Goal: Check status: Check status

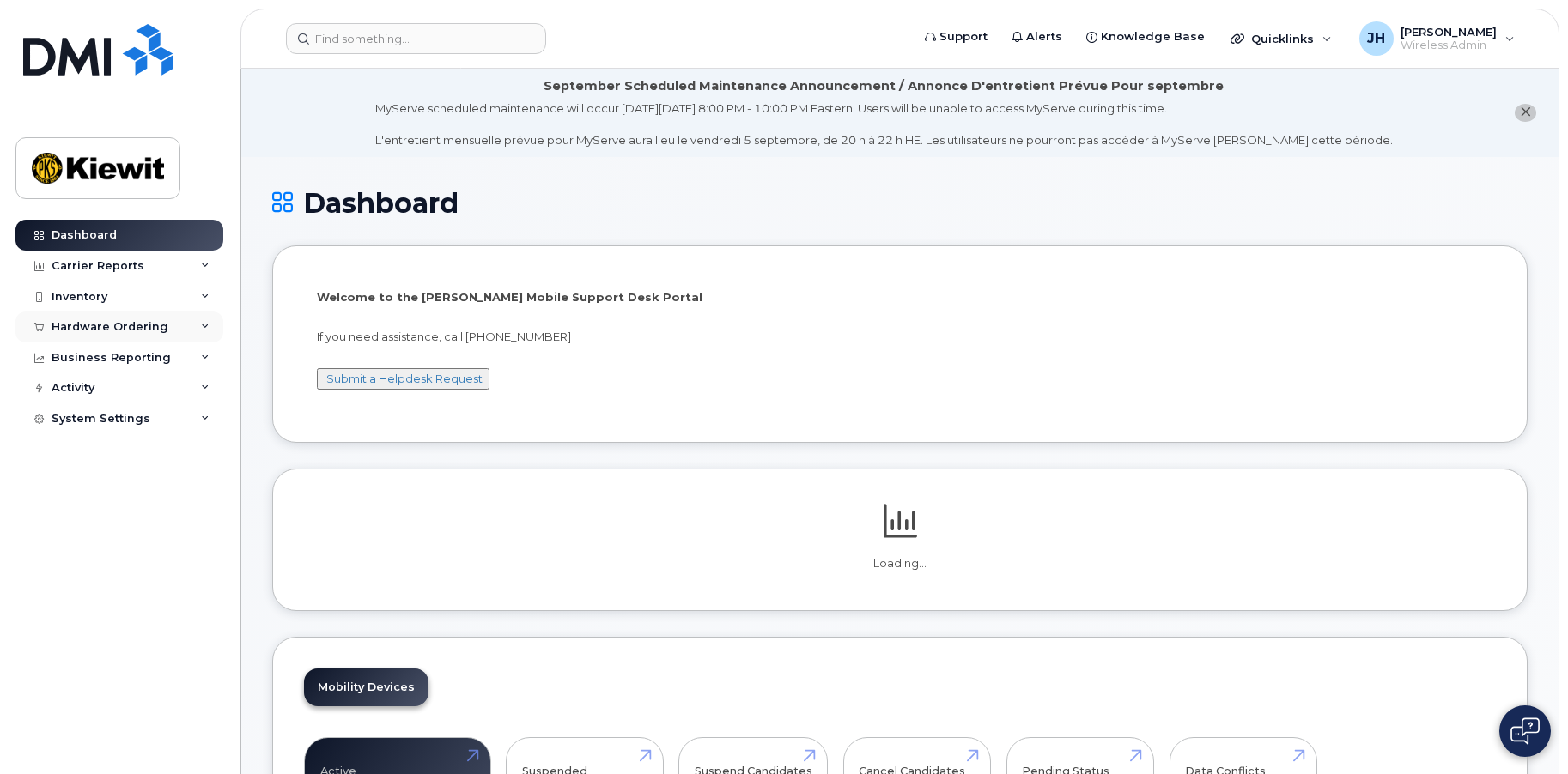
click at [138, 329] on div "Hardware Ordering" at bounding box center [109, 327] width 117 height 14
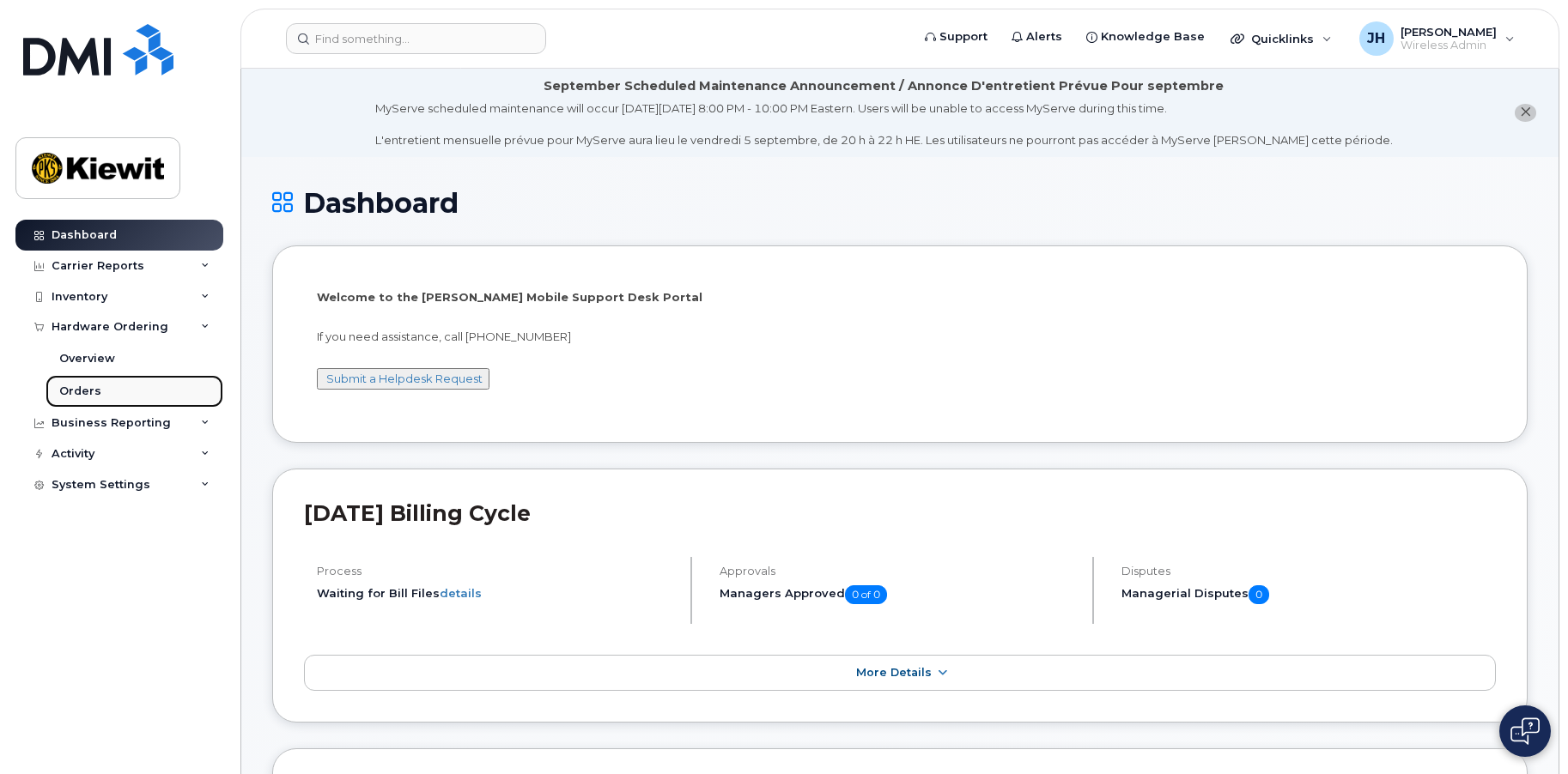
click at [97, 395] on div "Orders" at bounding box center [80, 391] width 42 height 15
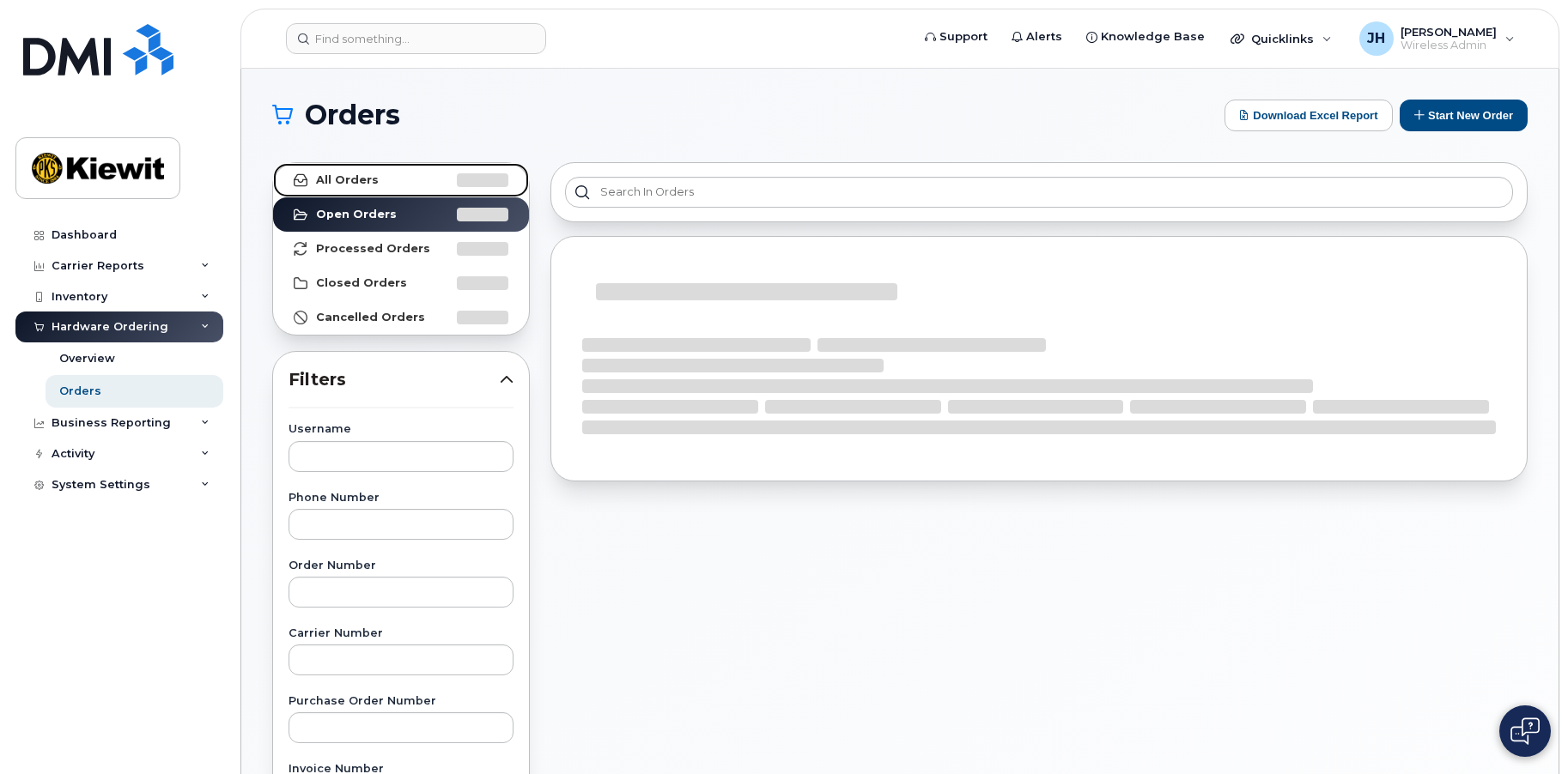
click at [351, 176] on strong "All Orders" at bounding box center [347, 180] width 63 height 14
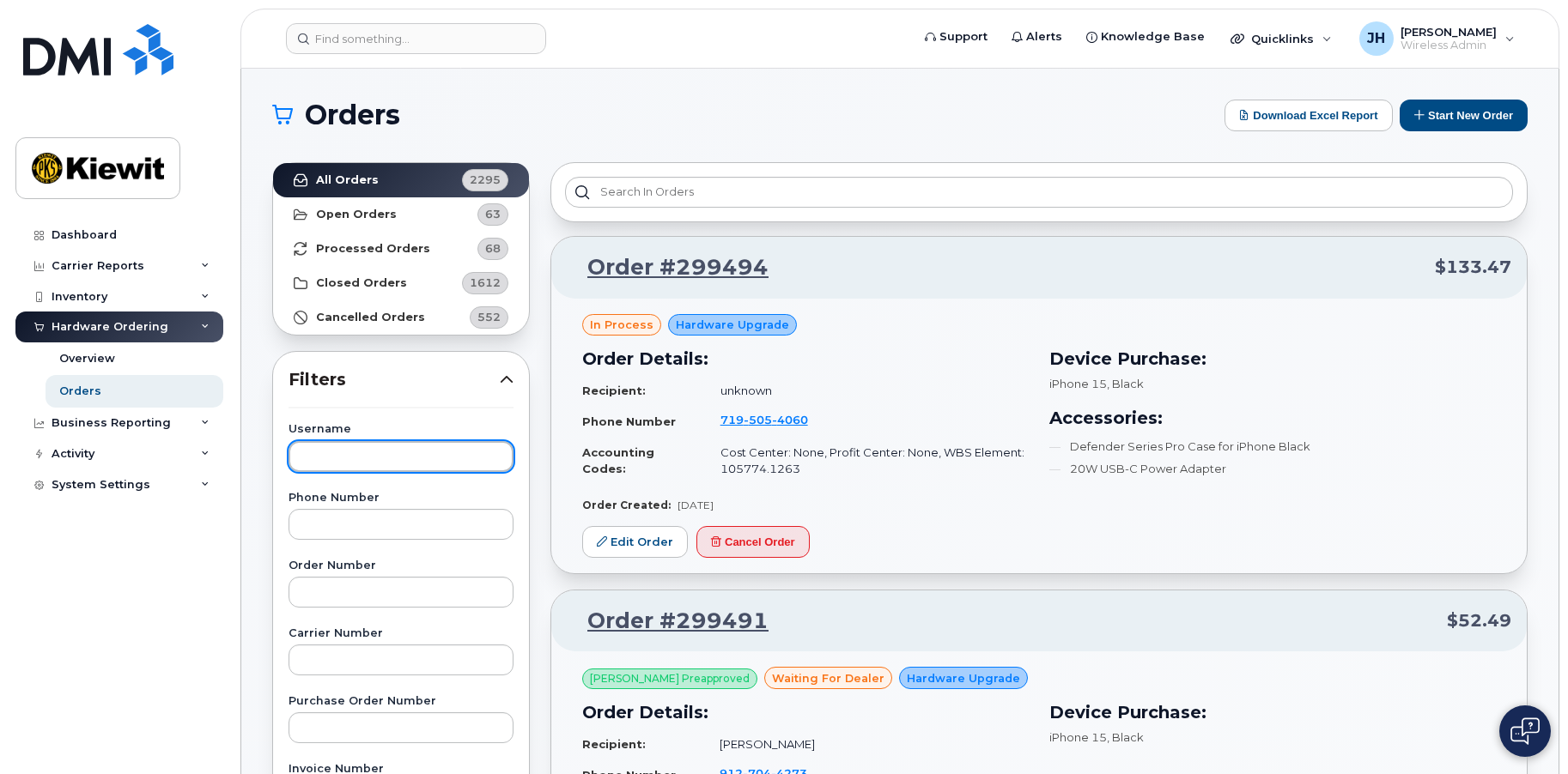
click at [423, 454] on input "text" at bounding box center [401, 456] width 225 height 31
type input "Nordstrom"
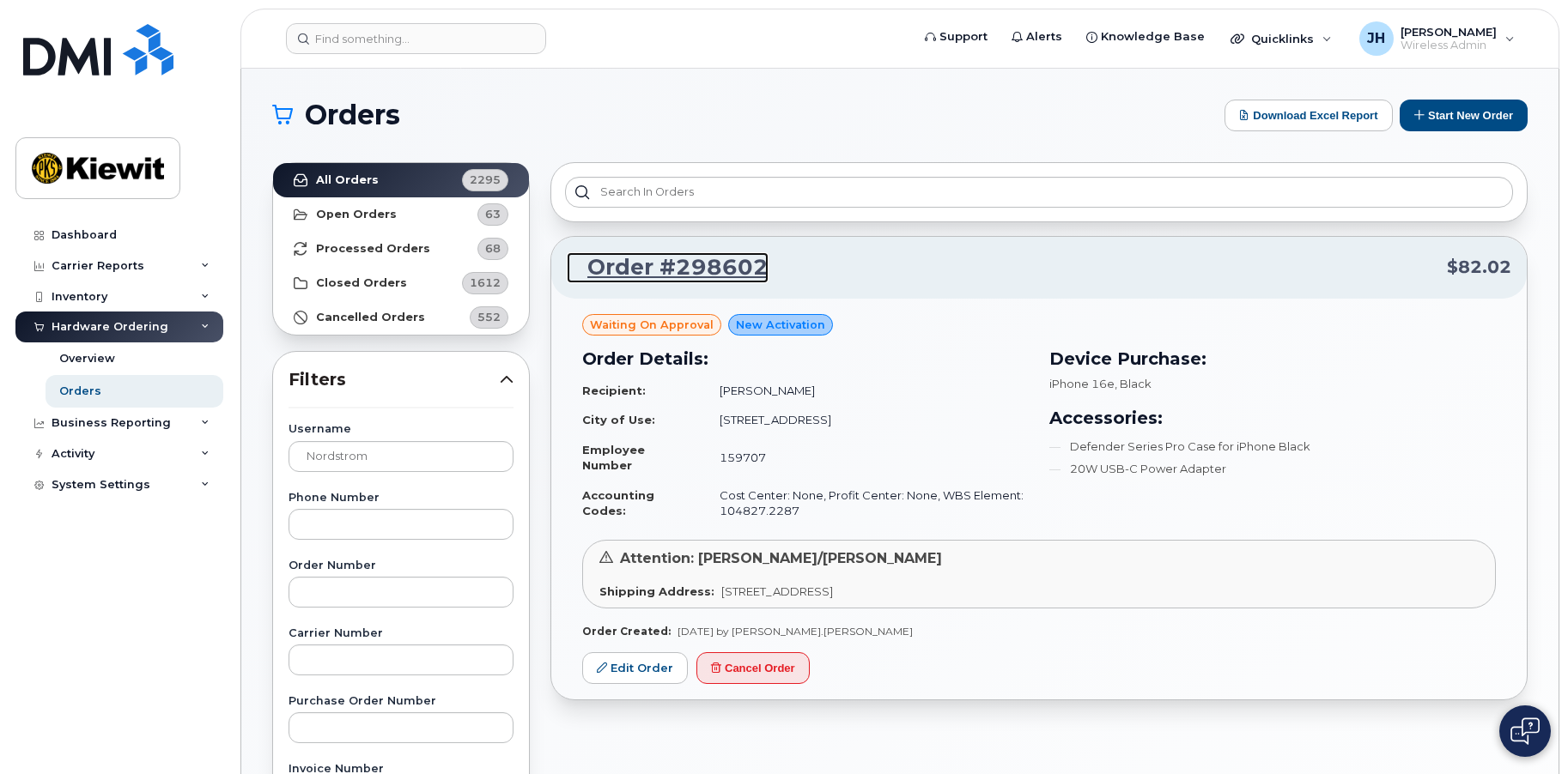
click at [680, 275] on link "Order #298602" at bounding box center [667, 267] width 202 height 31
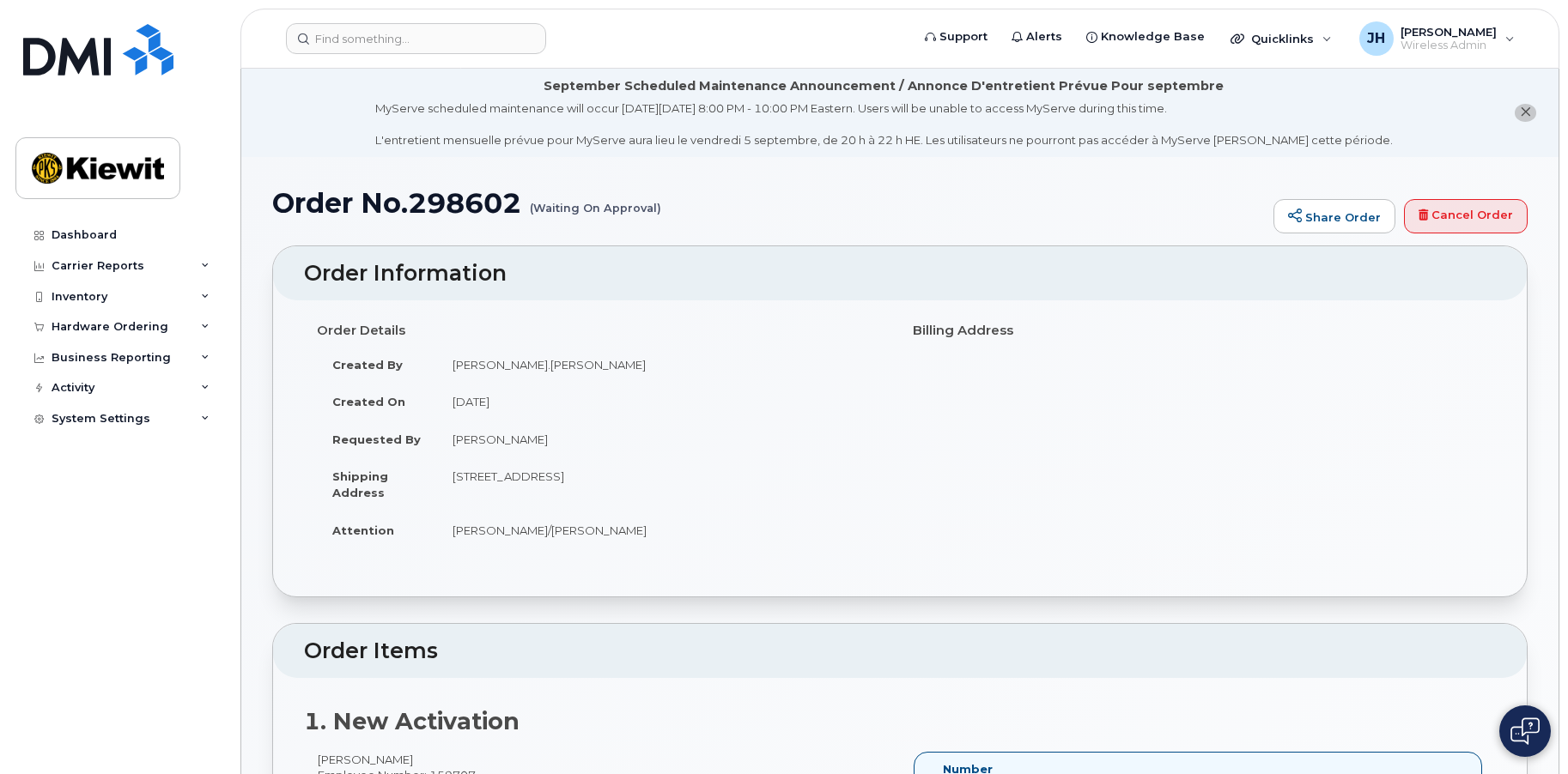
click at [1526, 110] on icon "close notification" at bounding box center [1526, 112] width 12 height 12
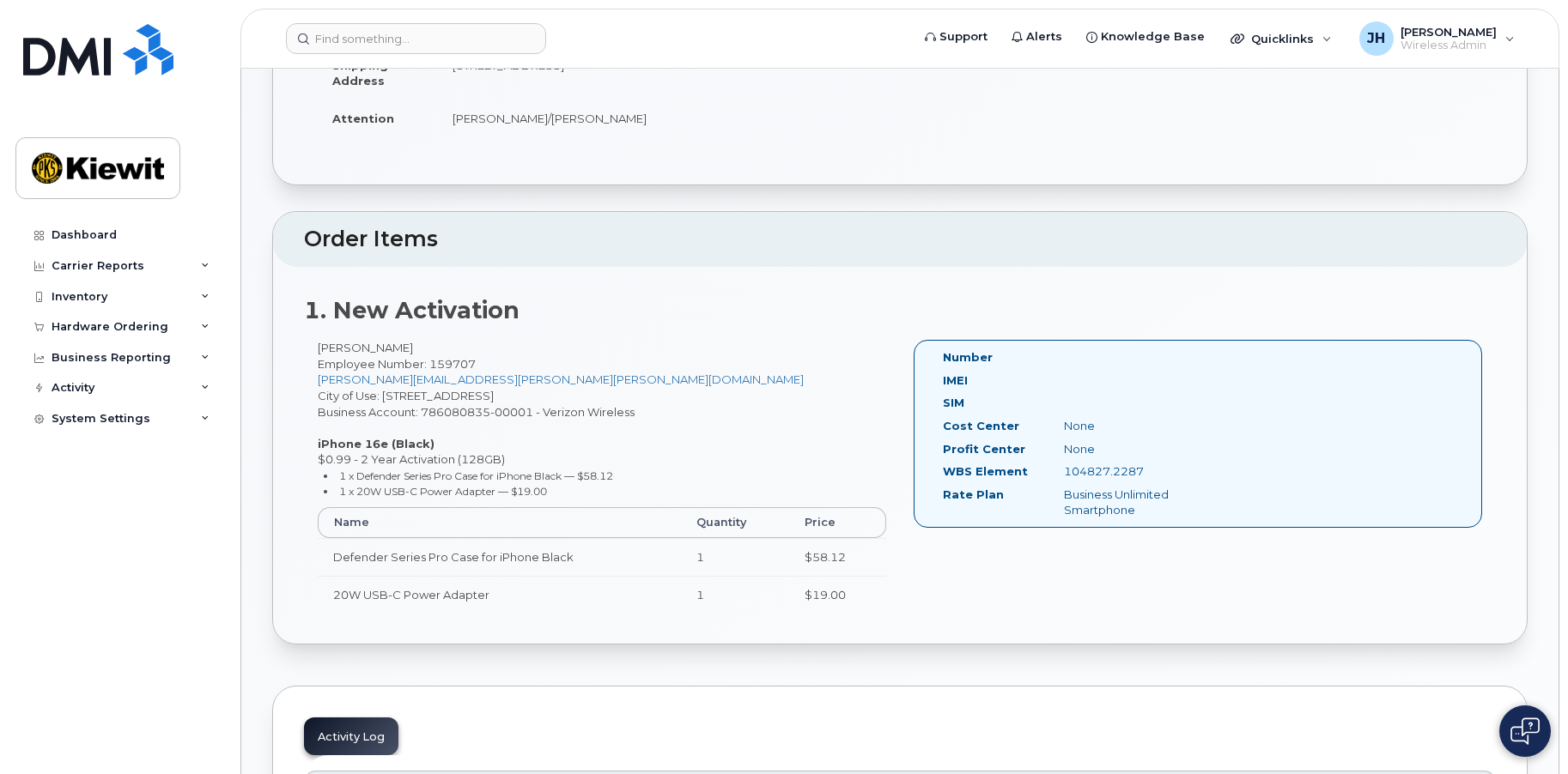
scroll to position [344, 0]
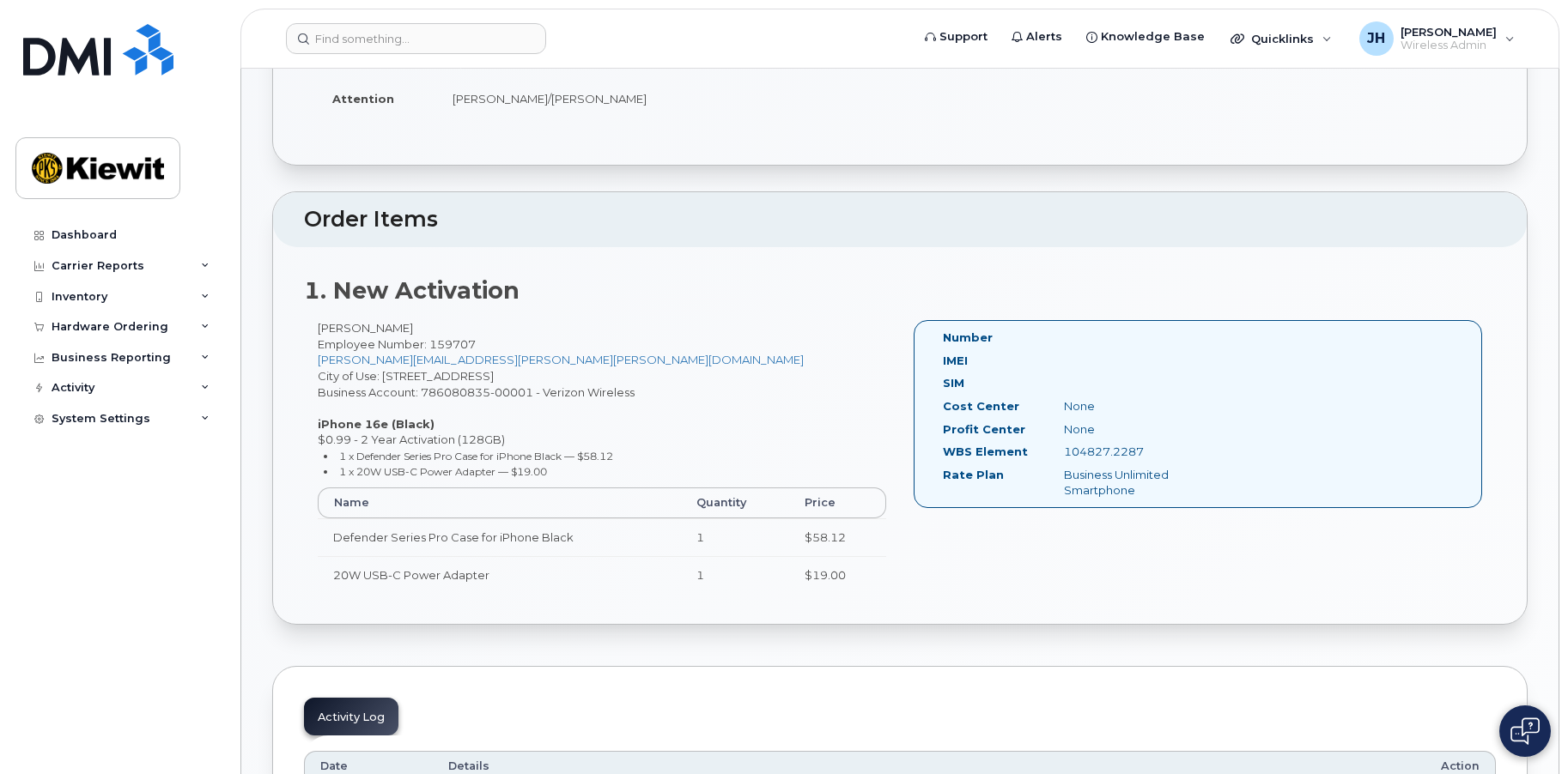
drag, startPoint x: 1156, startPoint y: 453, endPoint x: 1064, endPoint y: 459, distance: 92.2
click at [1064, 459] on div "104827.2287" at bounding box center [1135, 452] width 170 height 16
copy div "104827.2287"
drag, startPoint x: 438, startPoint y: 324, endPoint x: 322, endPoint y: 325, distance: 116.0
click at [322, 325] on div "Robert Nordstrom Employee Number: 159707 DANNY.ANDRADE@KIEWIT.COM City of Use: …" at bounding box center [602, 464] width 596 height 289
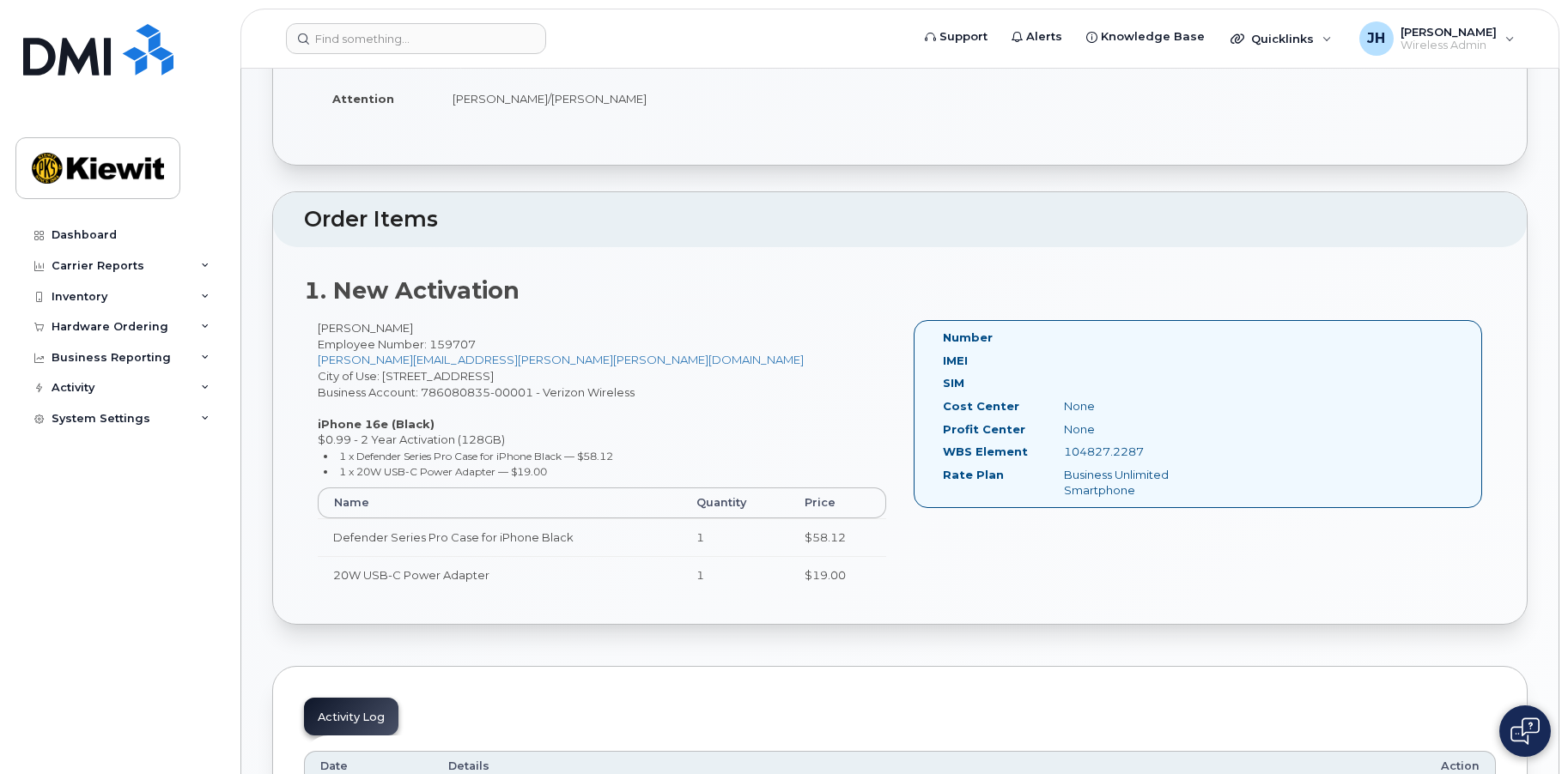
copy div "[PERSON_NAME]"
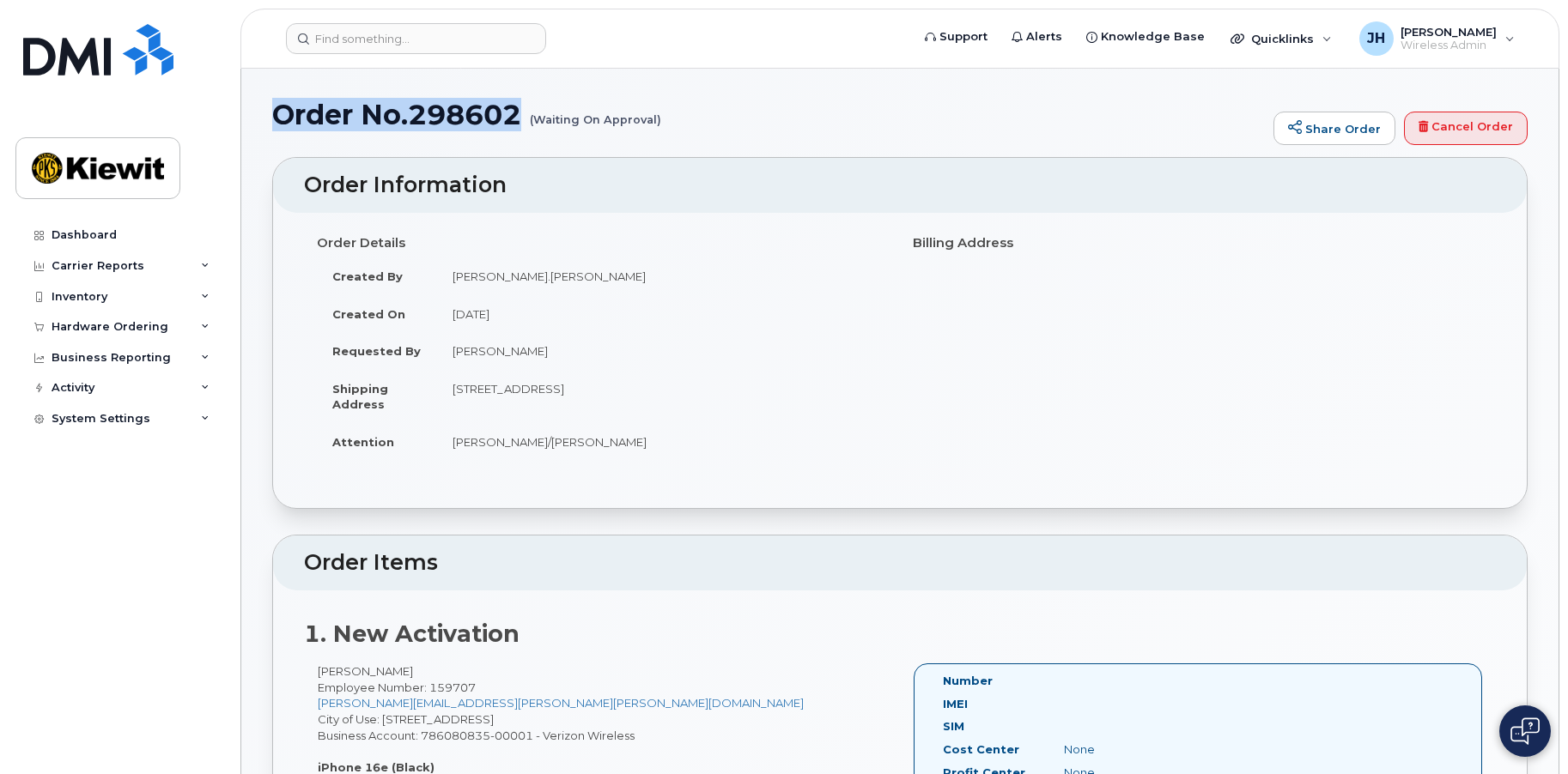
drag, startPoint x: 521, startPoint y: 111, endPoint x: 270, endPoint y: 121, distance: 251.2
copy h1 "Order No.298602"
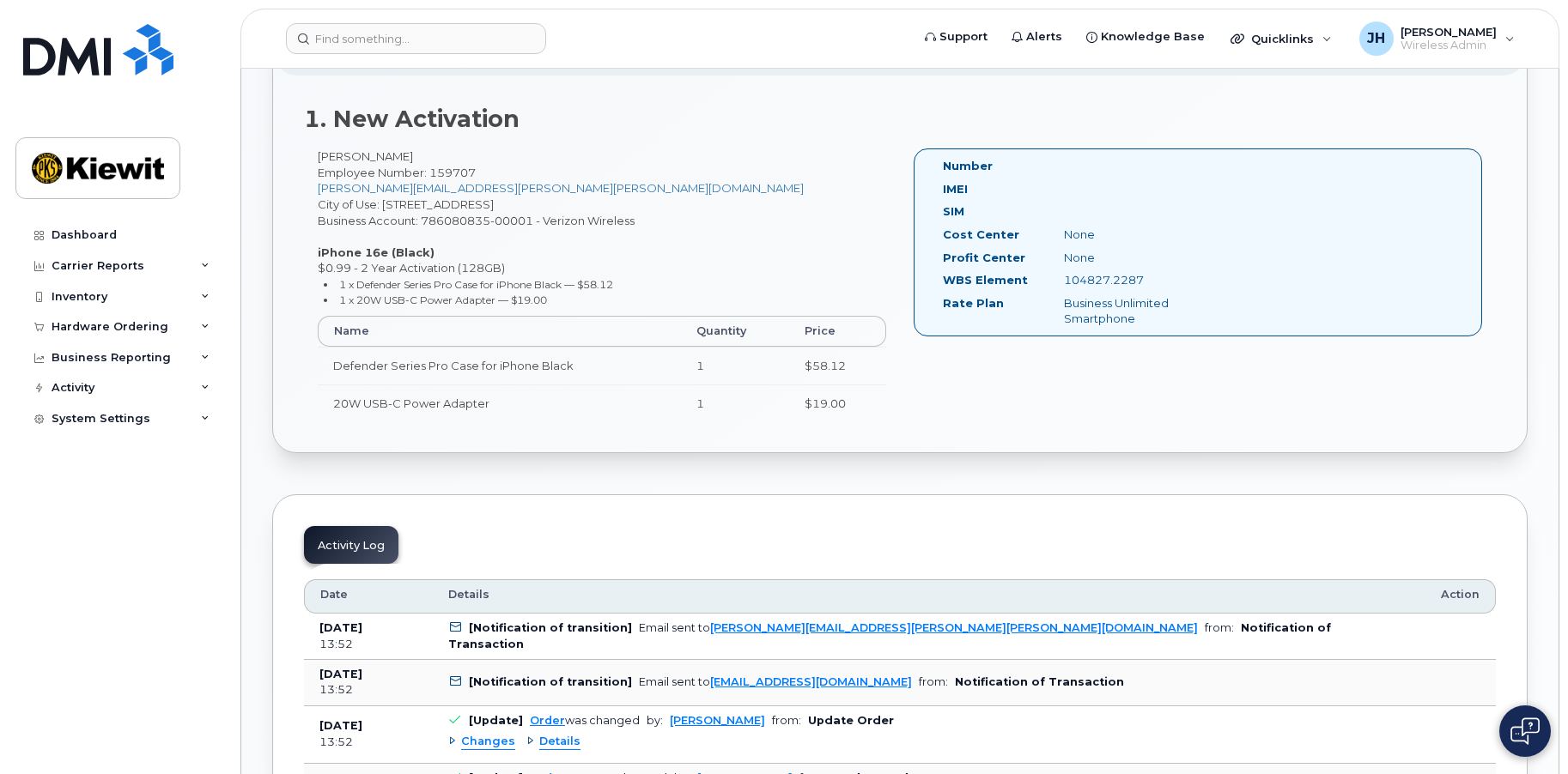
scroll to position [944, 0]
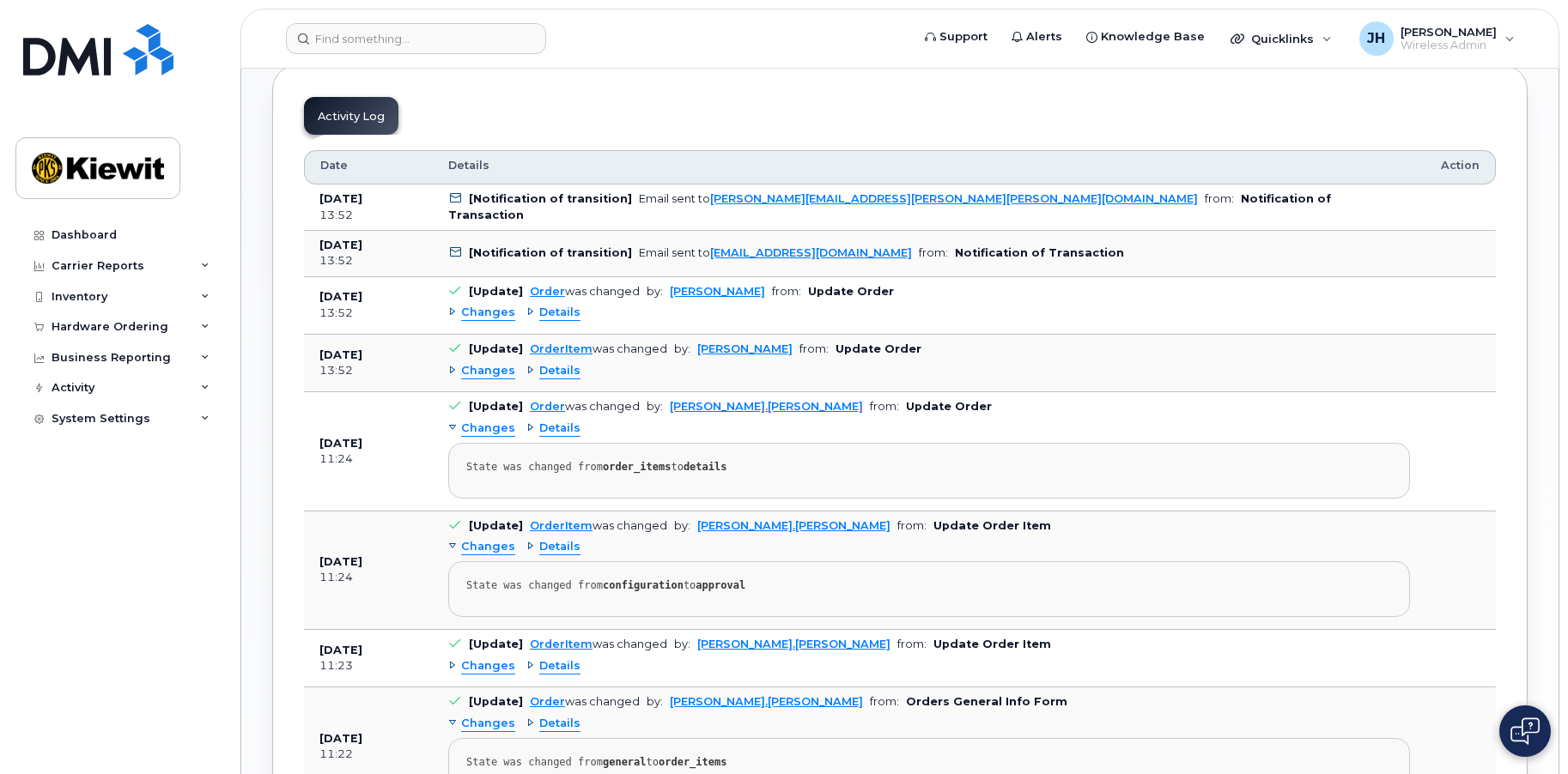
click at [555, 547] on span "Details" at bounding box center [559, 546] width 42 height 16
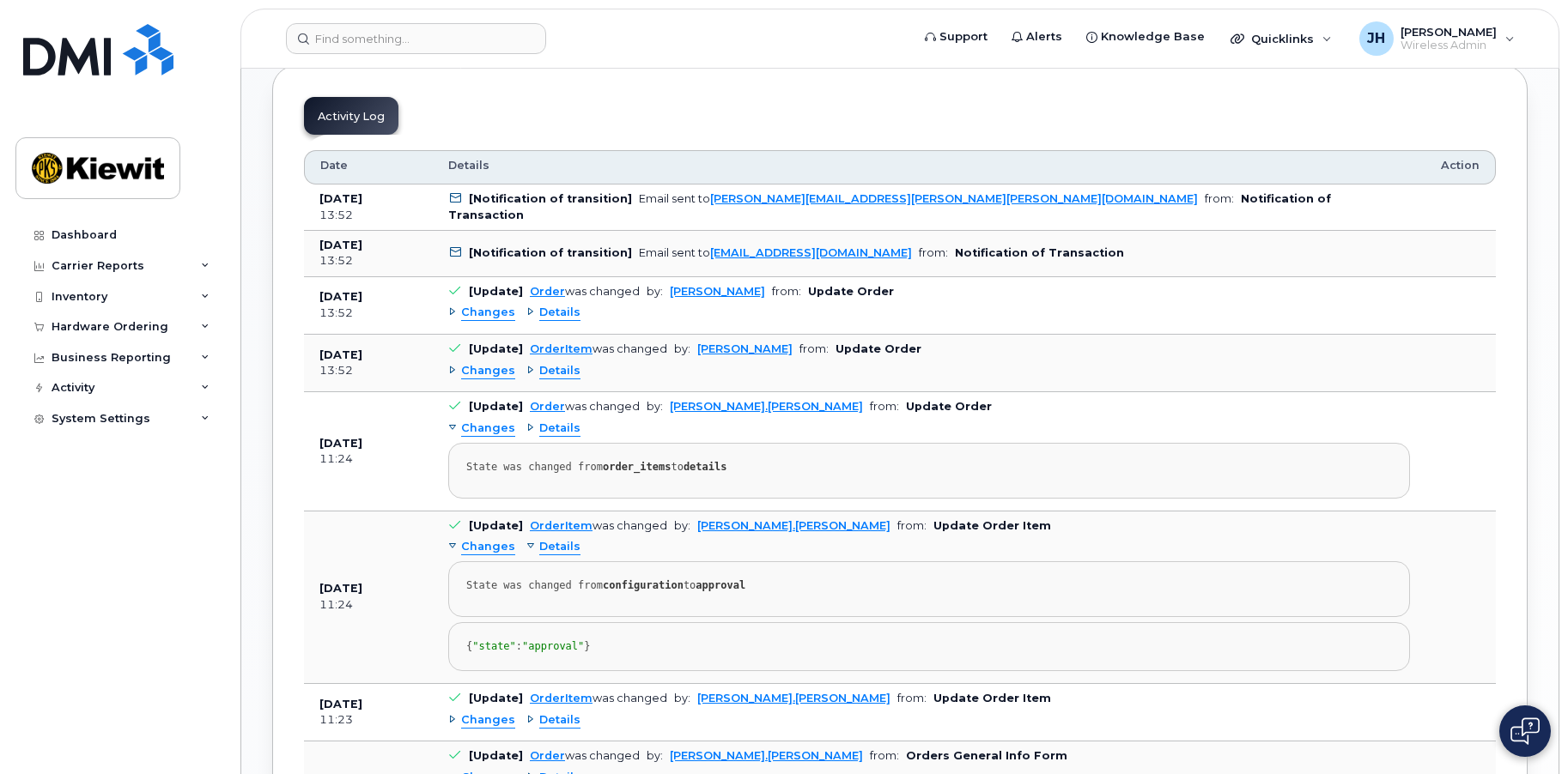
click at [553, 433] on span "Details" at bounding box center [559, 428] width 42 height 16
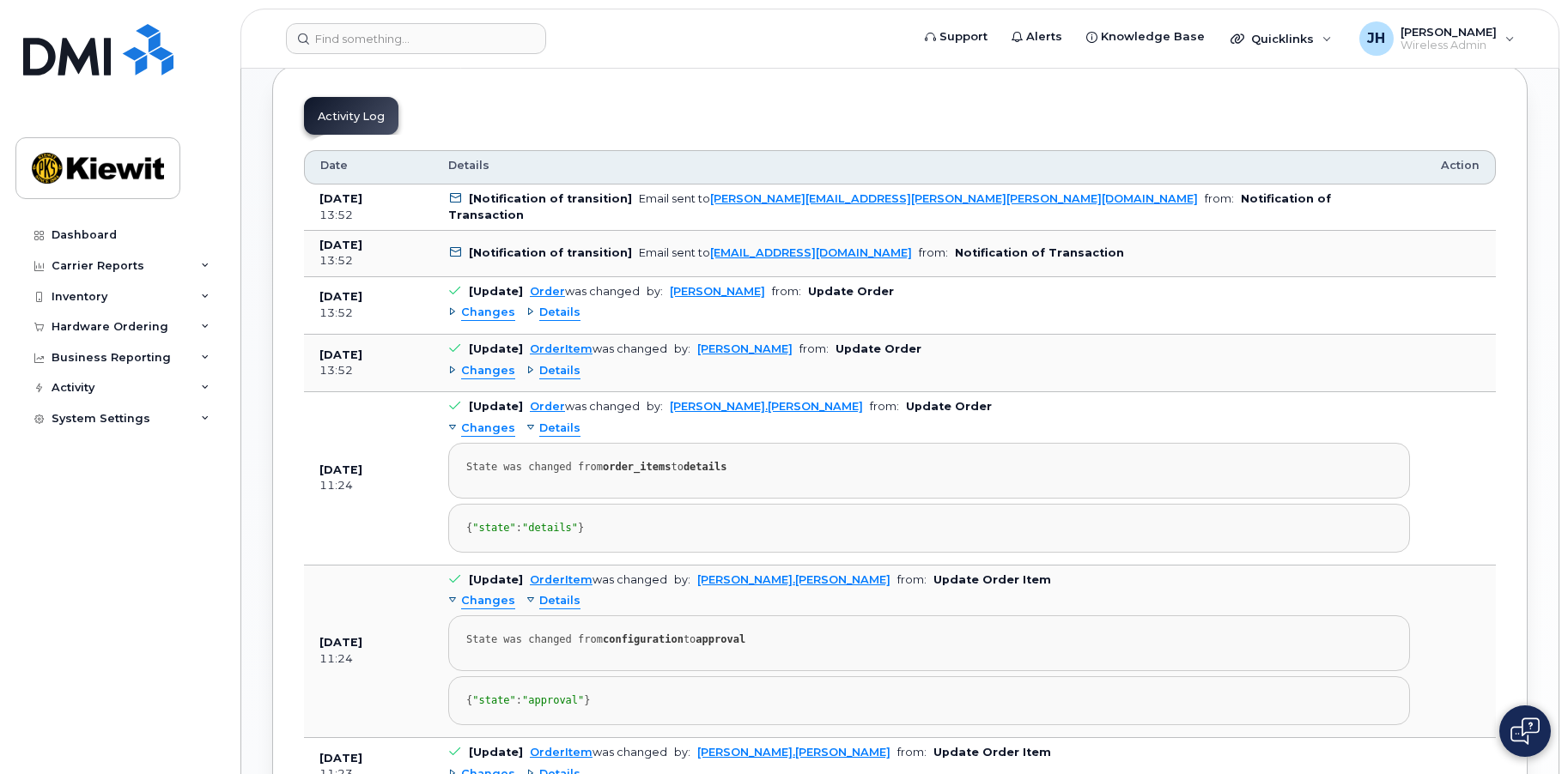
click at [553, 371] on span "Details" at bounding box center [559, 371] width 42 height 16
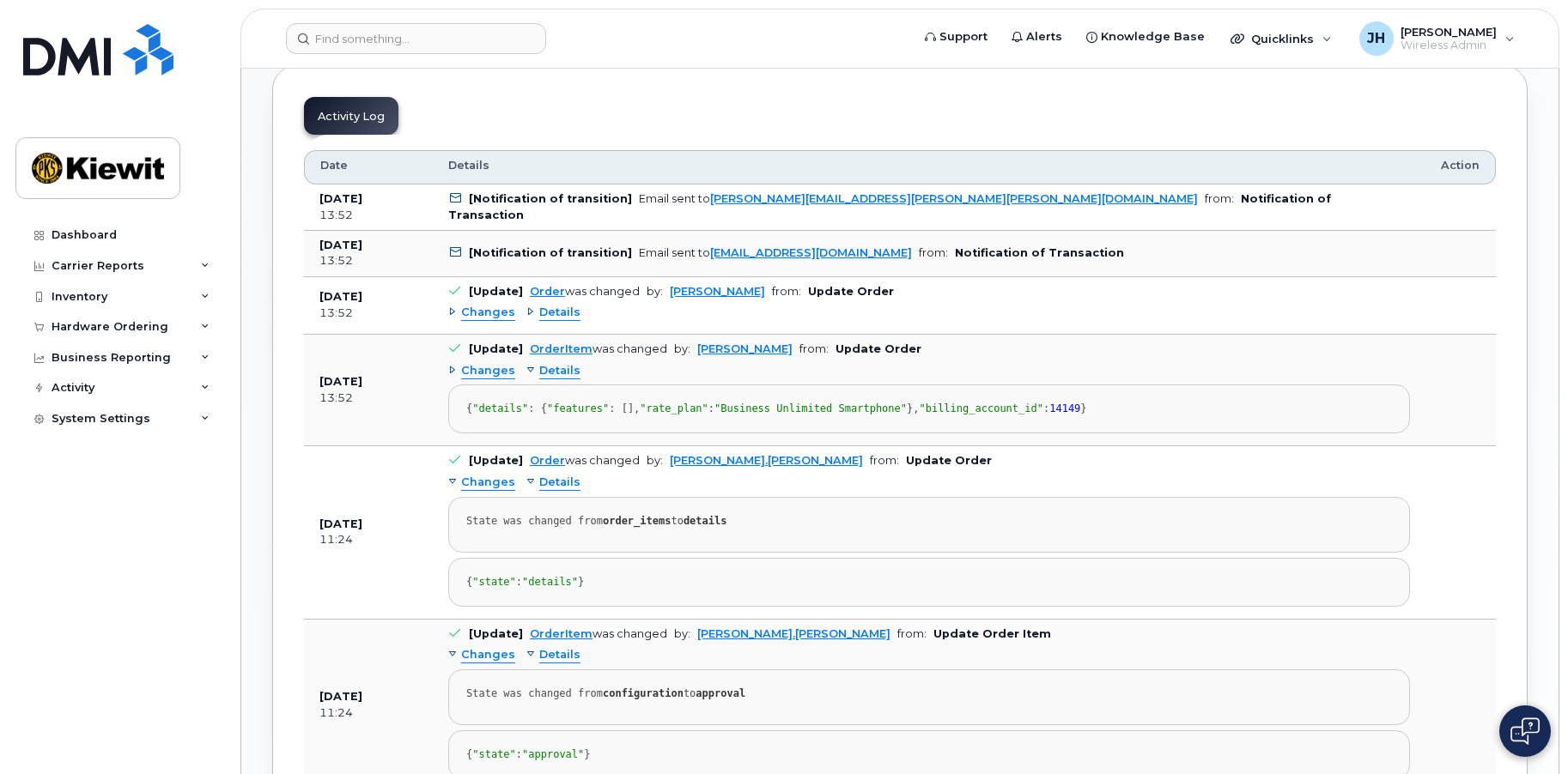
click at [564, 306] on span "Details" at bounding box center [559, 313] width 42 height 16
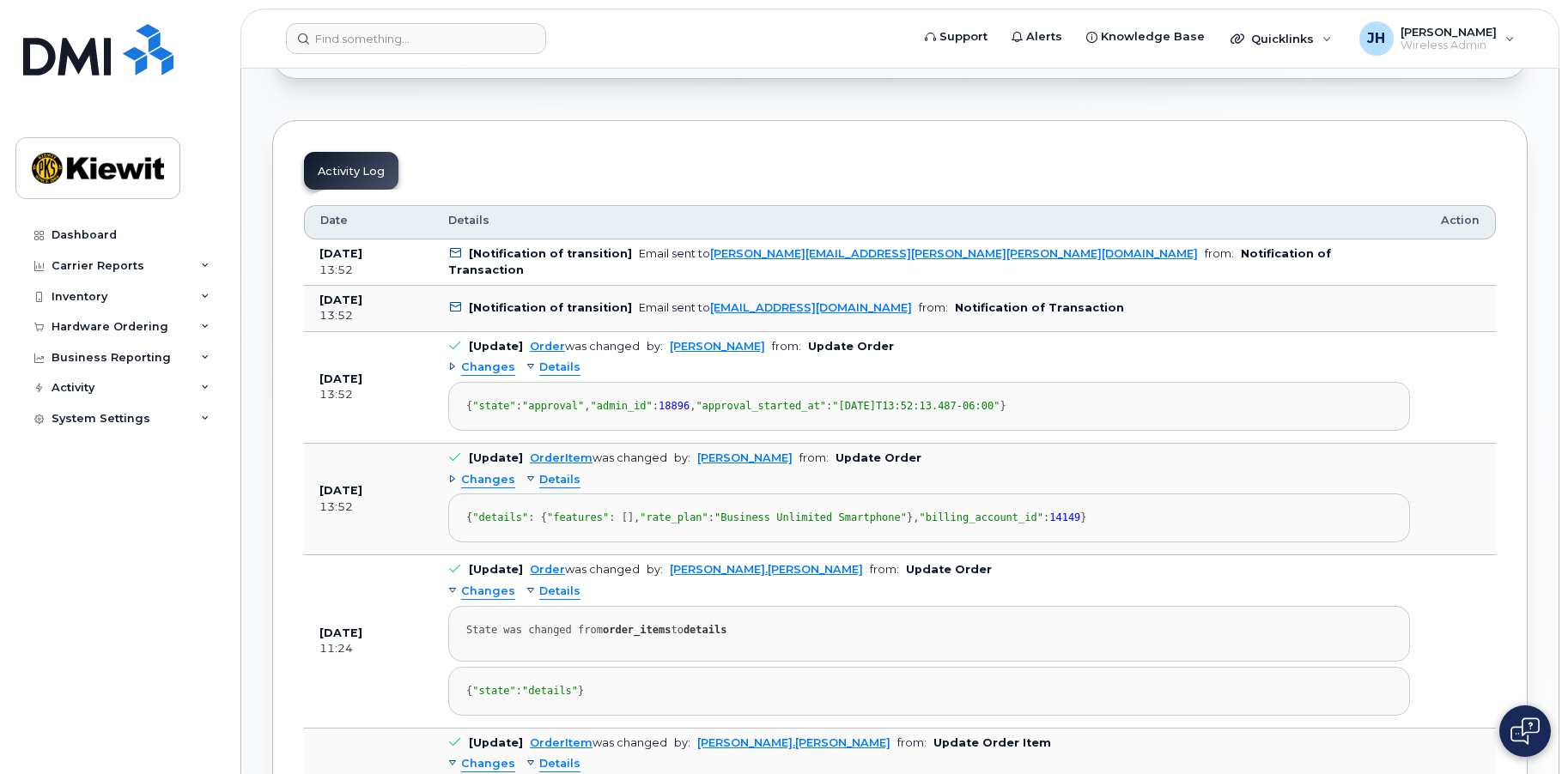
scroll to position [858, 0]
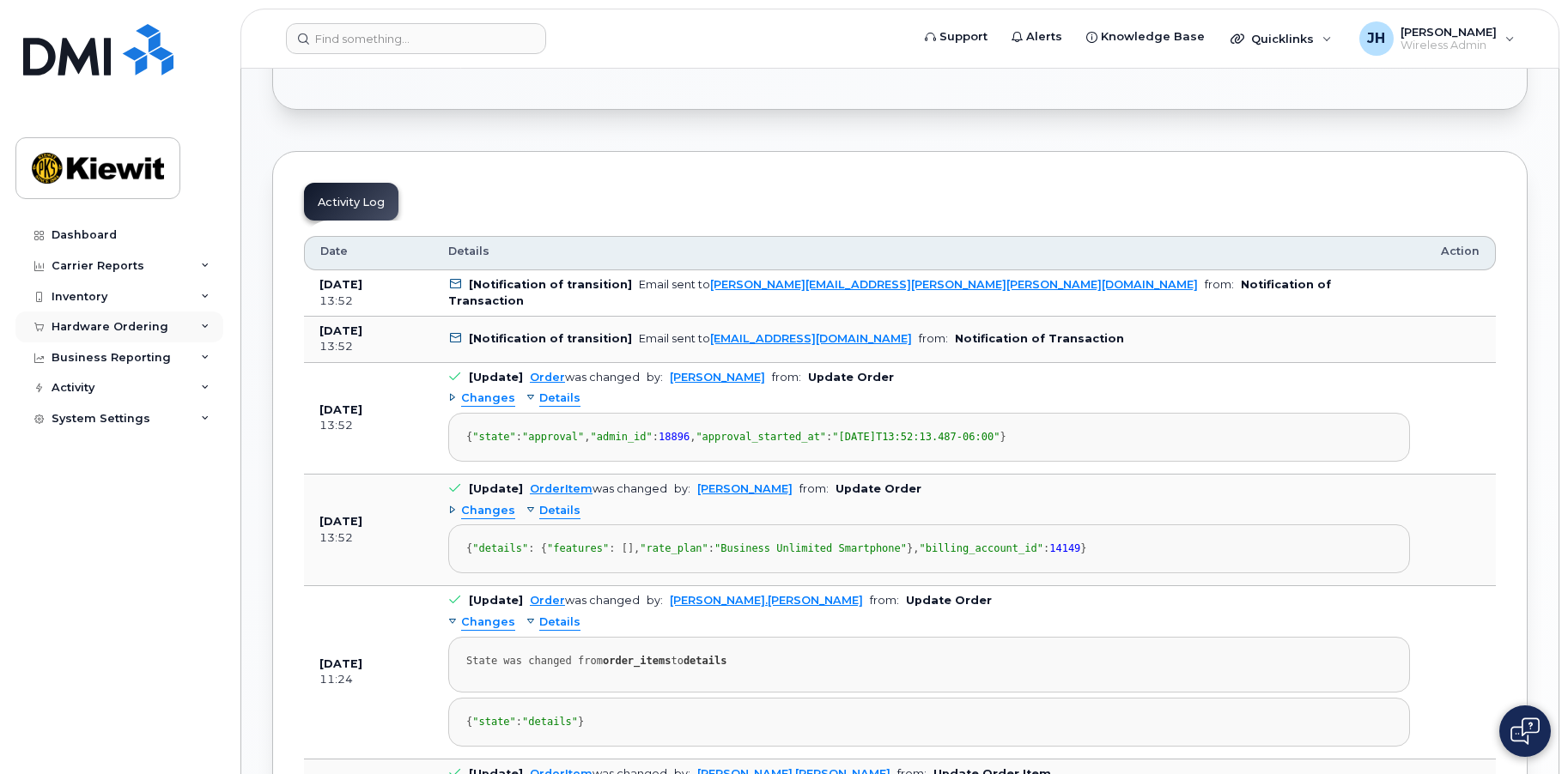
click at [134, 327] on div "Hardware Ordering" at bounding box center [109, 327] width 117 height 14
click at [105, 359] on div "Overview" at bounding box center [87, 359] width 56 height 15
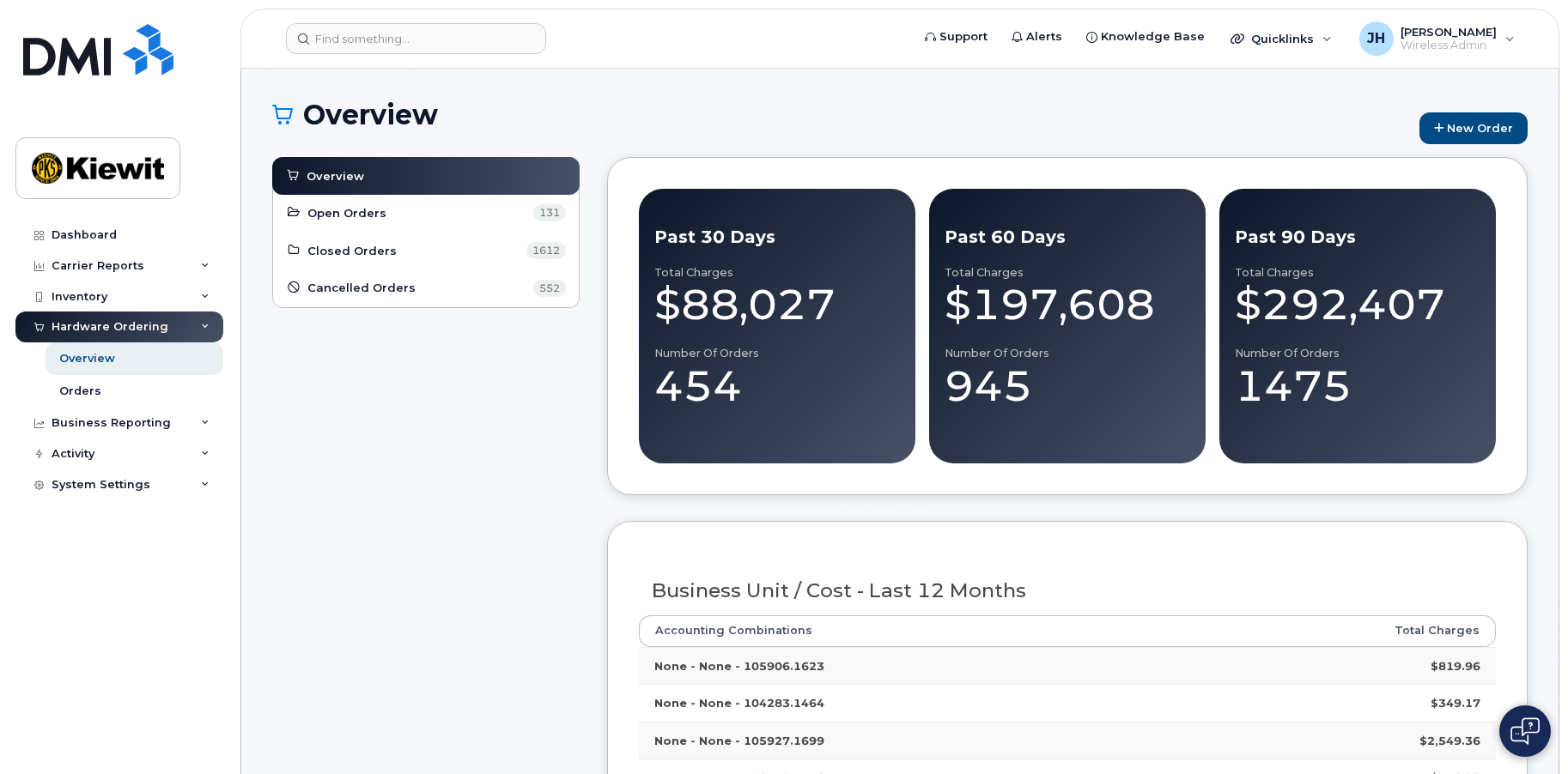
click at [95, 389] on div "Orders" at bounding box center [80, 391] width 42 height 15
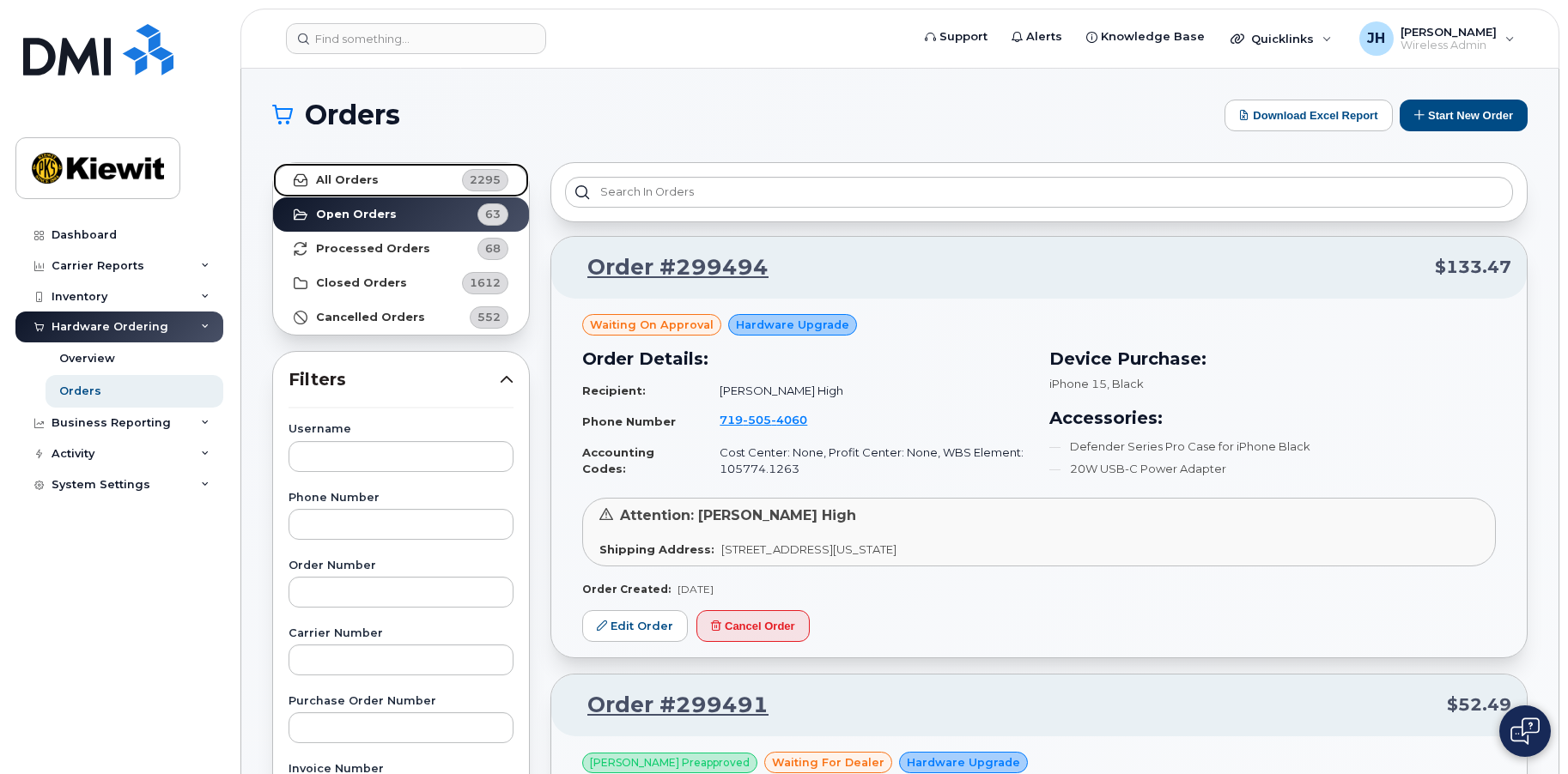
click at [326, 176] on strong "All Orders" at bounding box center [347, 180] width 63 height 14
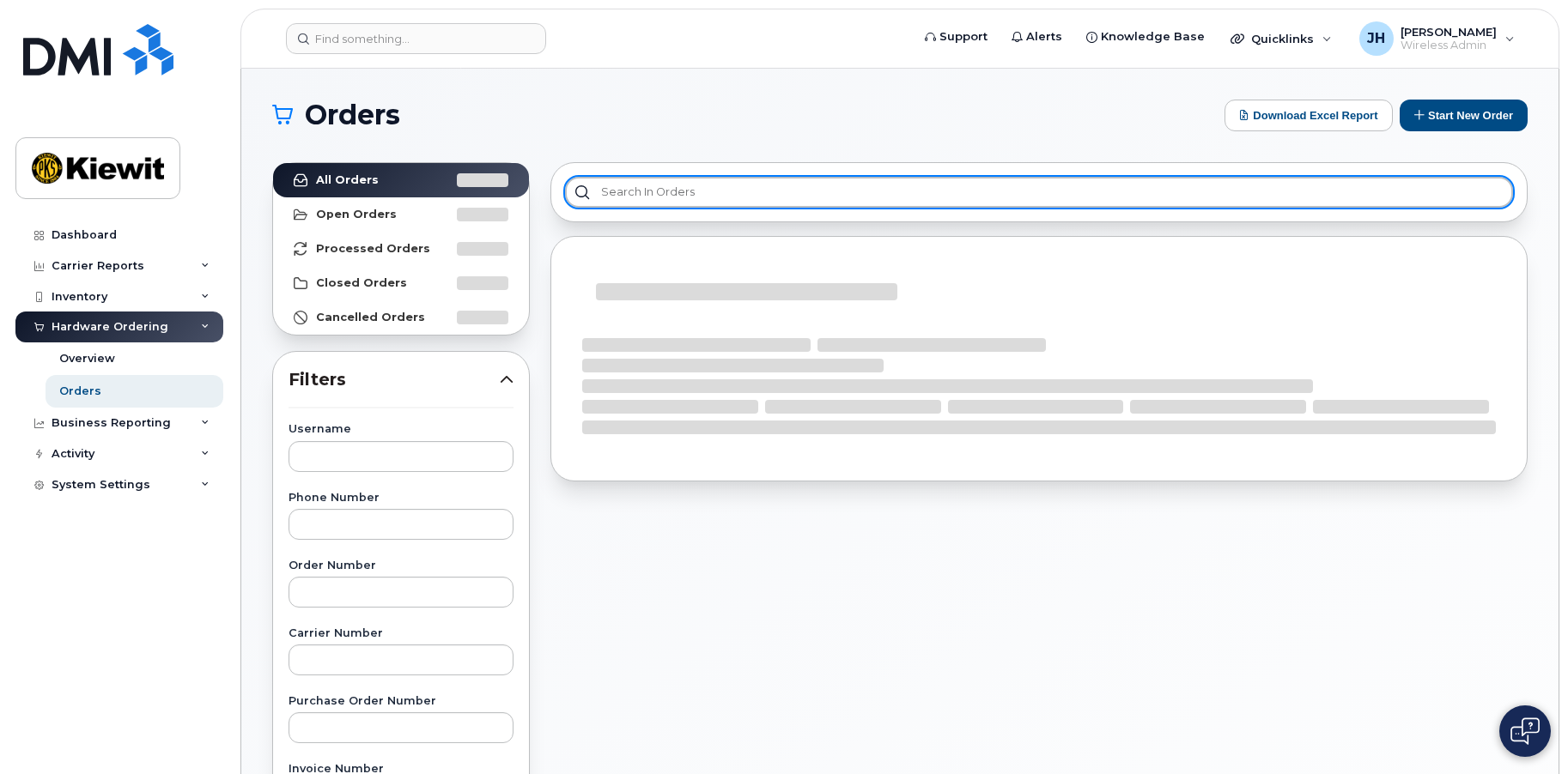
click at [636, 189] on input "text" at bounding box center [1039, 192] width 948 height 31
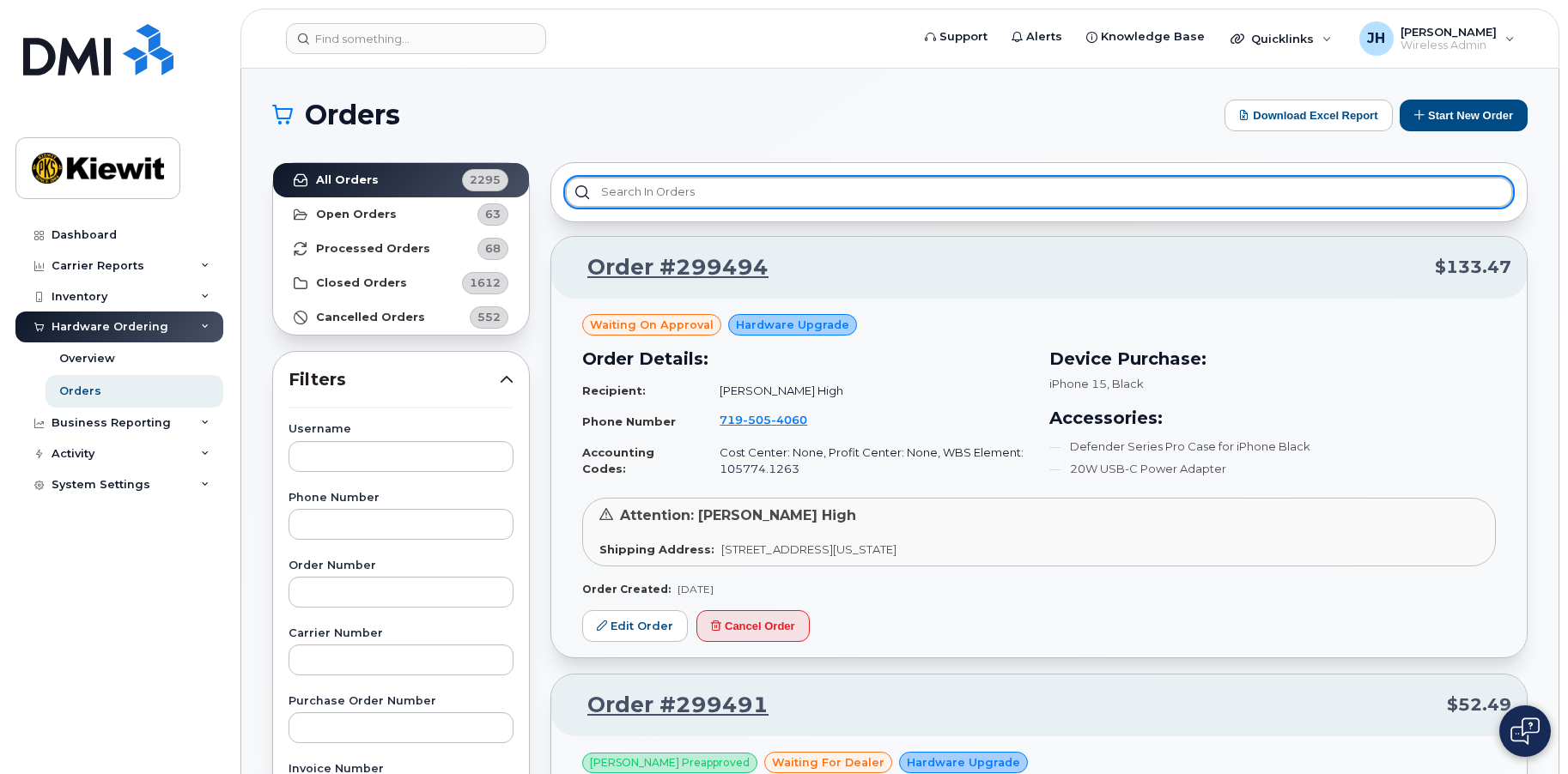
paste input "Order No.298602"
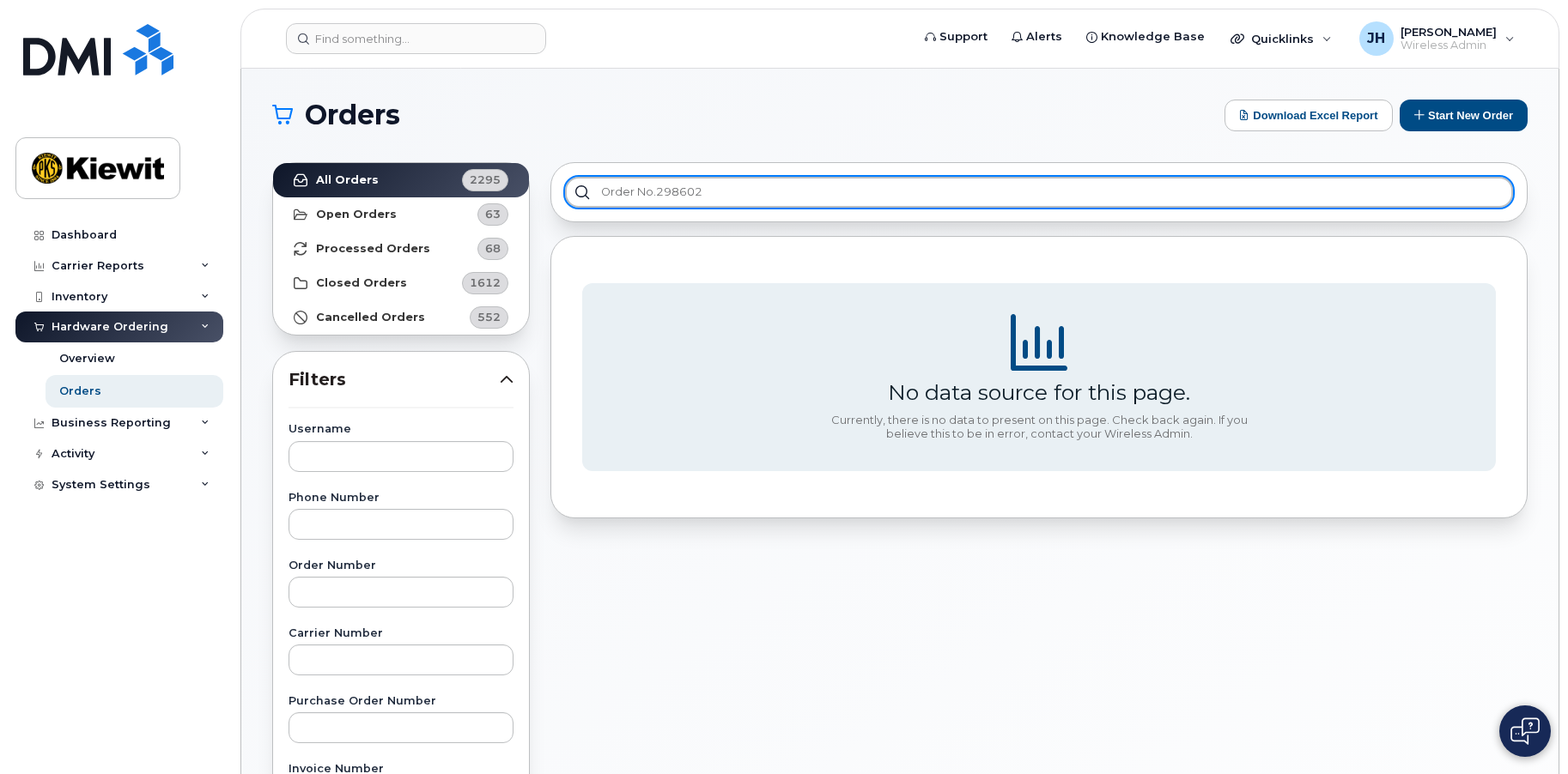
drag, startPoint x: 655, startPoint y: 192, endPoint x: 488, endPoint y: 196, distance: 167.0
click at [491, 195] on div "All Orders 2295 Open Orders 63 Processed Orders 68 Closed Orders 1612 Cancelled…" at bounding box center [899, 754] width 1275 height 1205
click at [720, 193] on input "298602" at bounding box center [1039, 192] width 948 height 31
type input "29860"
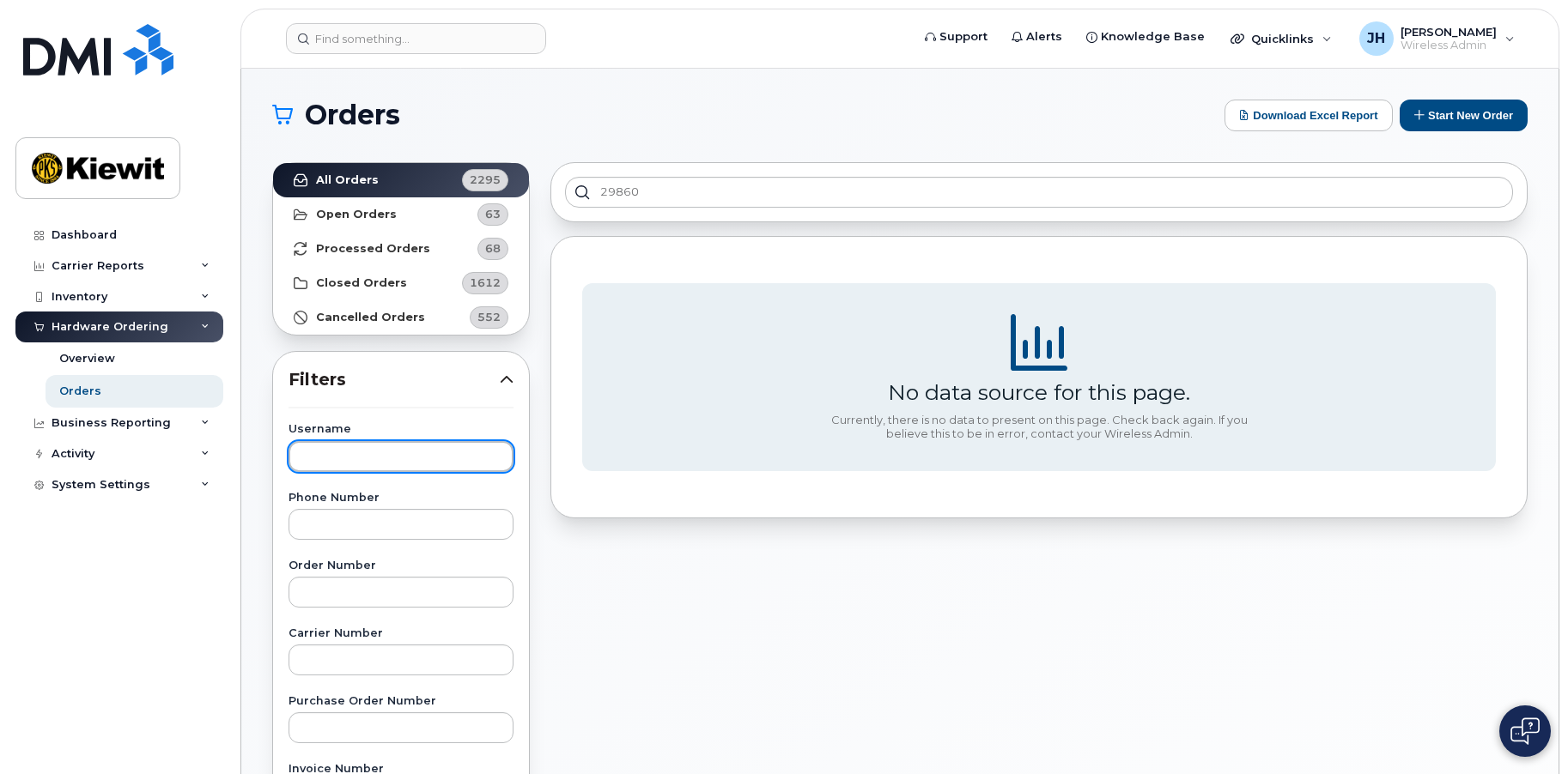
click at [402, 448] on input "text" at bounding box center [401, 456] width 225 height 31
paste input "Nordstrom"
type input "Nordstrom"
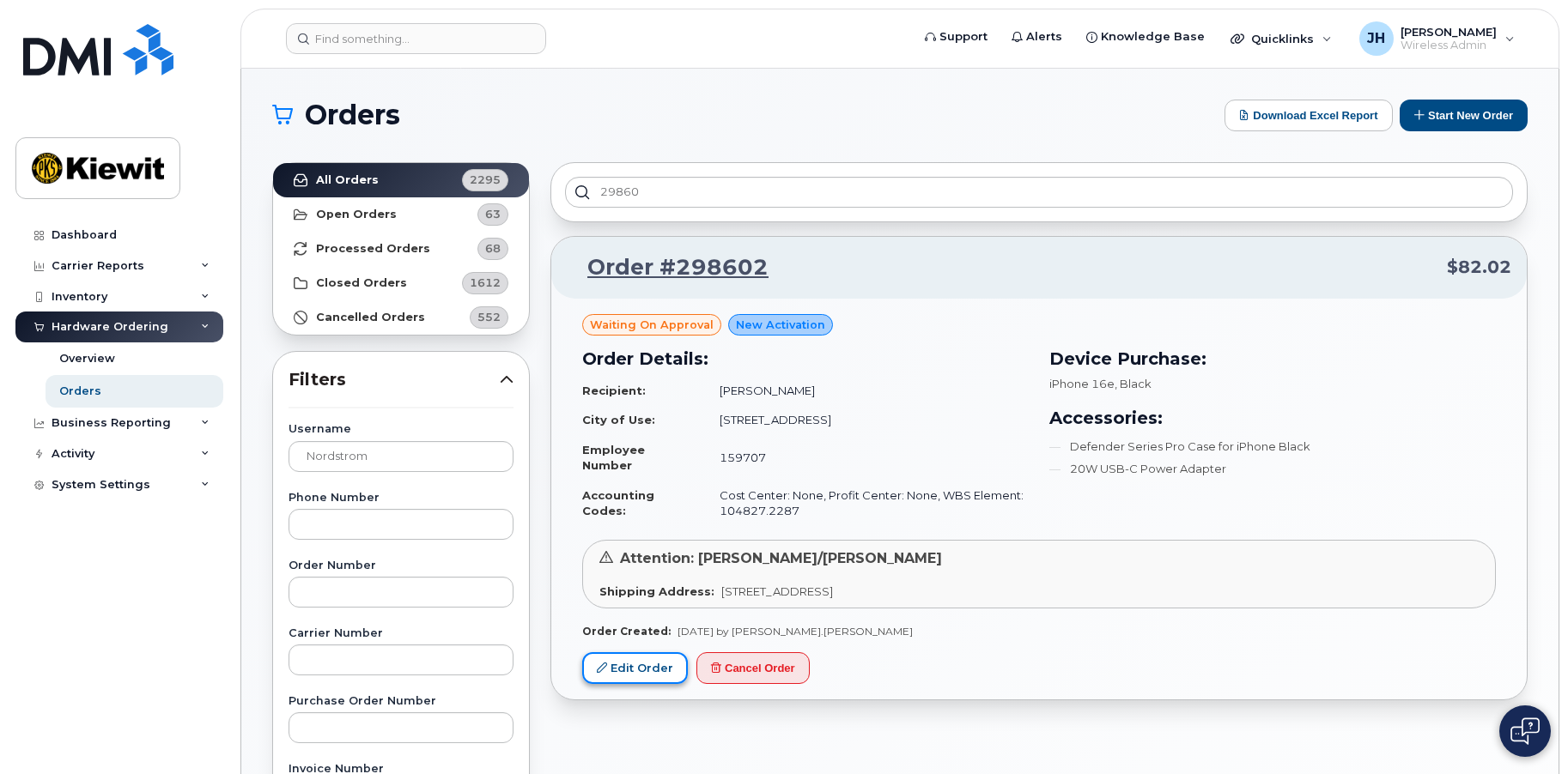
click at [642, 673] on link "Edit Order" at bounding box center [634, 668] width 105 height 32
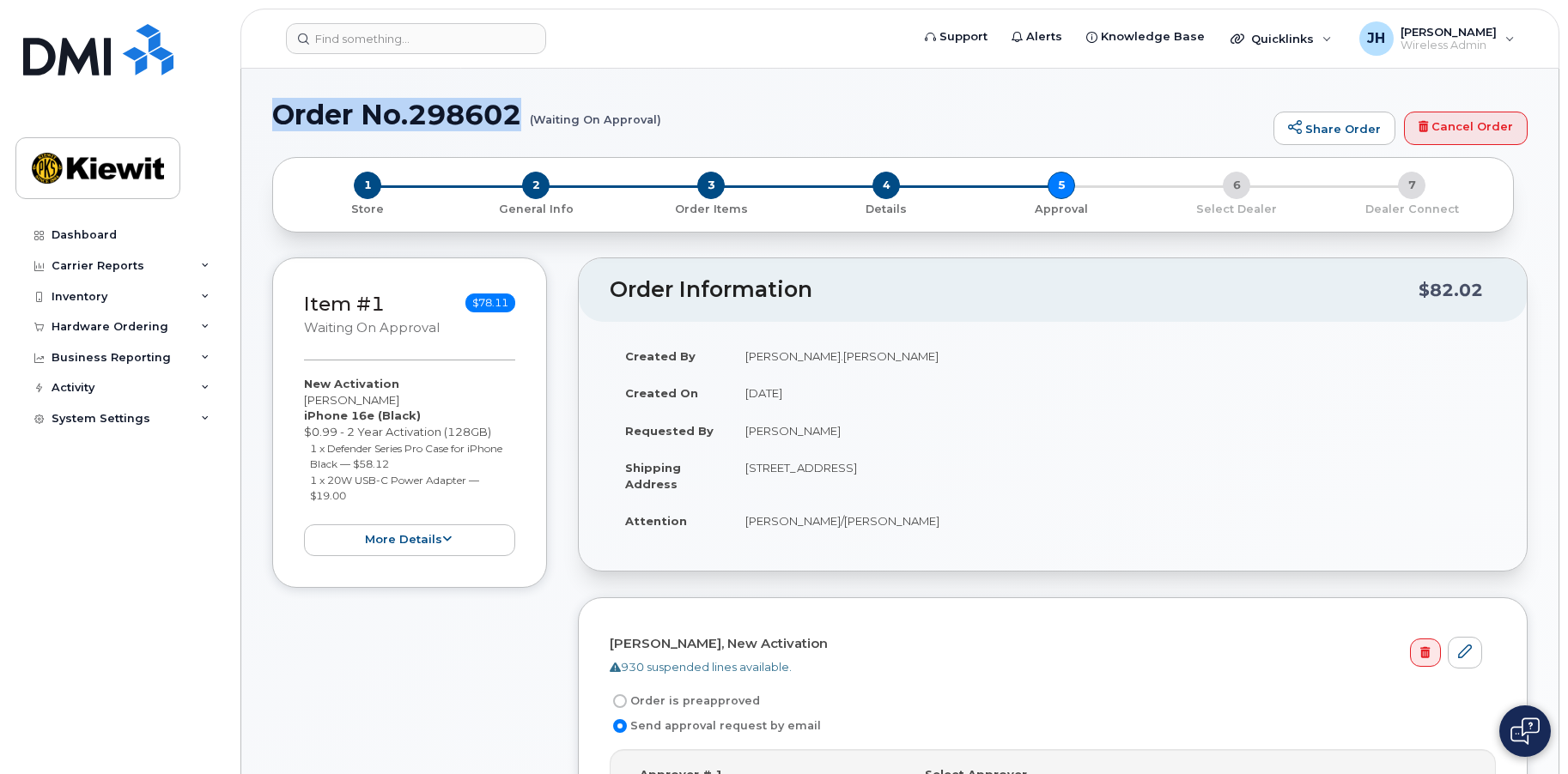
drag, startPoint x: 526, startPoint y: 116, endPoint x: 275, endPoint y: 124, distance: 251.1
click at [275, 124] on h1 "Order No.298602 (Waiting On Approval)" at bounding box center [769, 114] width 993 height 30
copy h1 "Order No.298602"
click at [411, 674] on div "Item #1 Waiting On Approval $78.11 New Activation [PERSON_NAME] iPhone 16e (Bla…" at bounding box center [409, 648] width 275 height 780
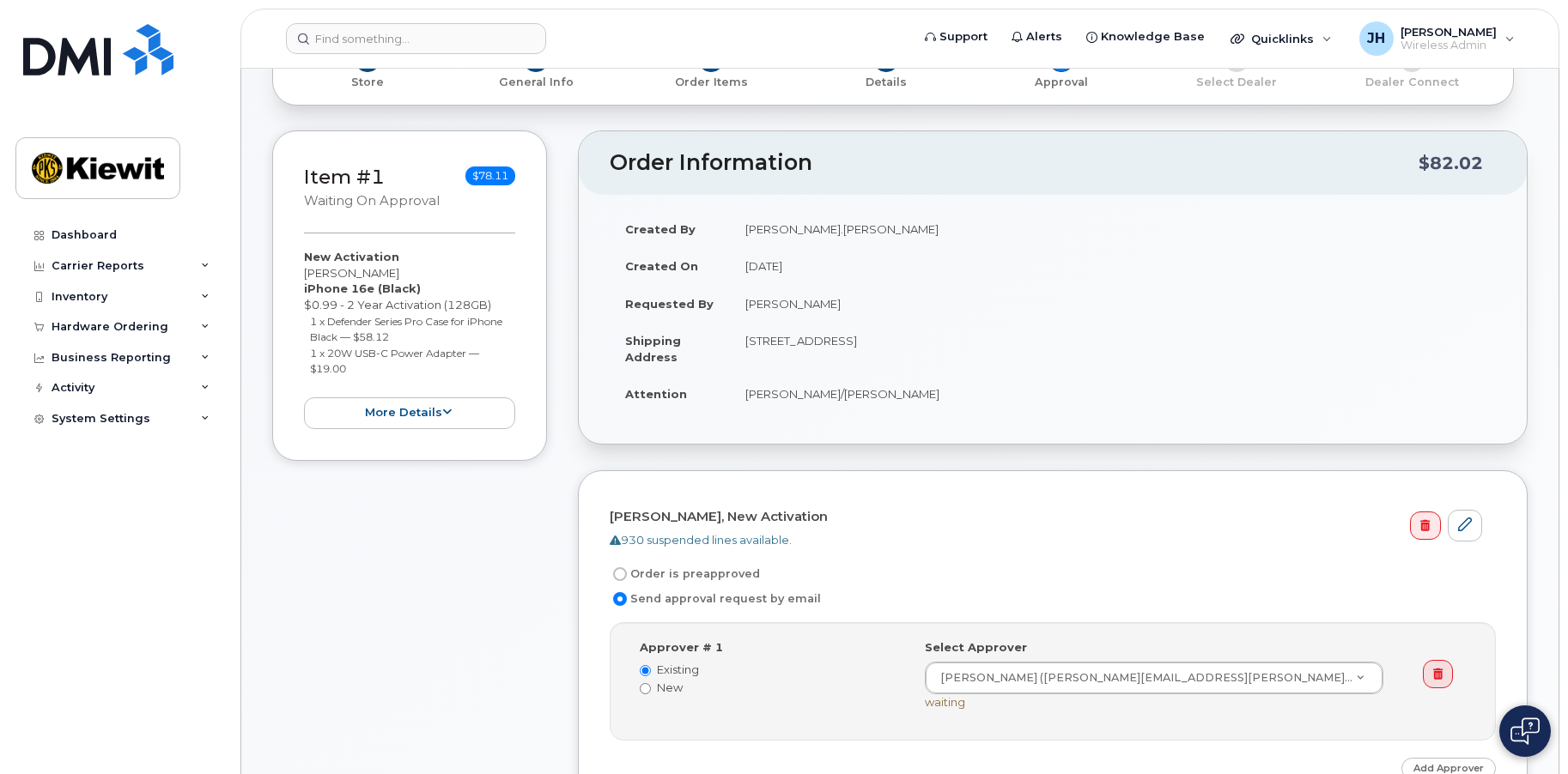
scroll to position [344, 0]
